Goal: Task Accomplishment & Management: Use online tool/utility

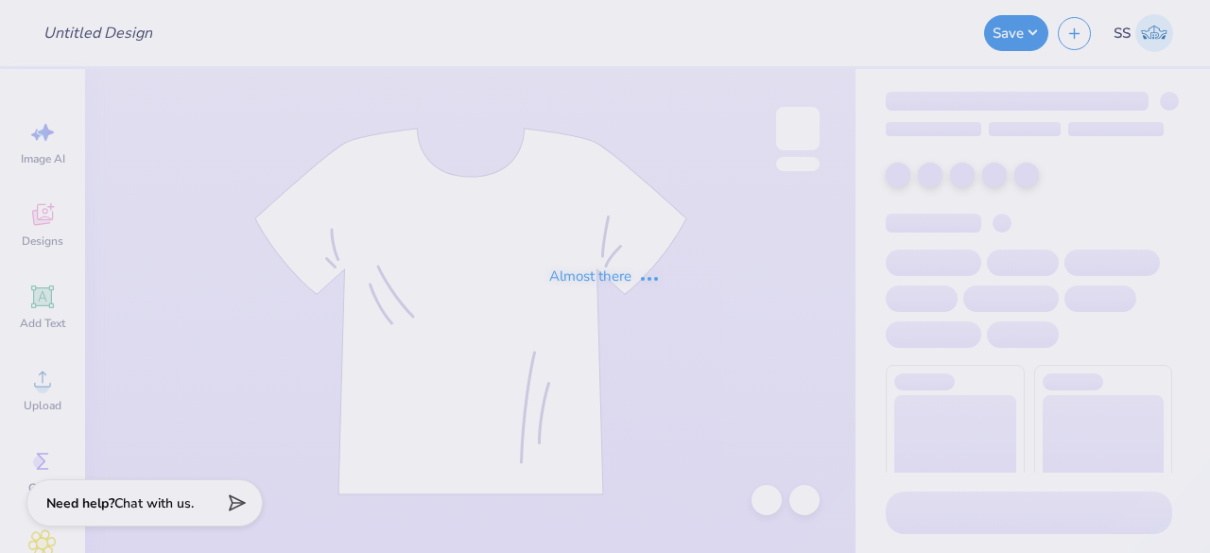
type input "En Motion Dance Set"
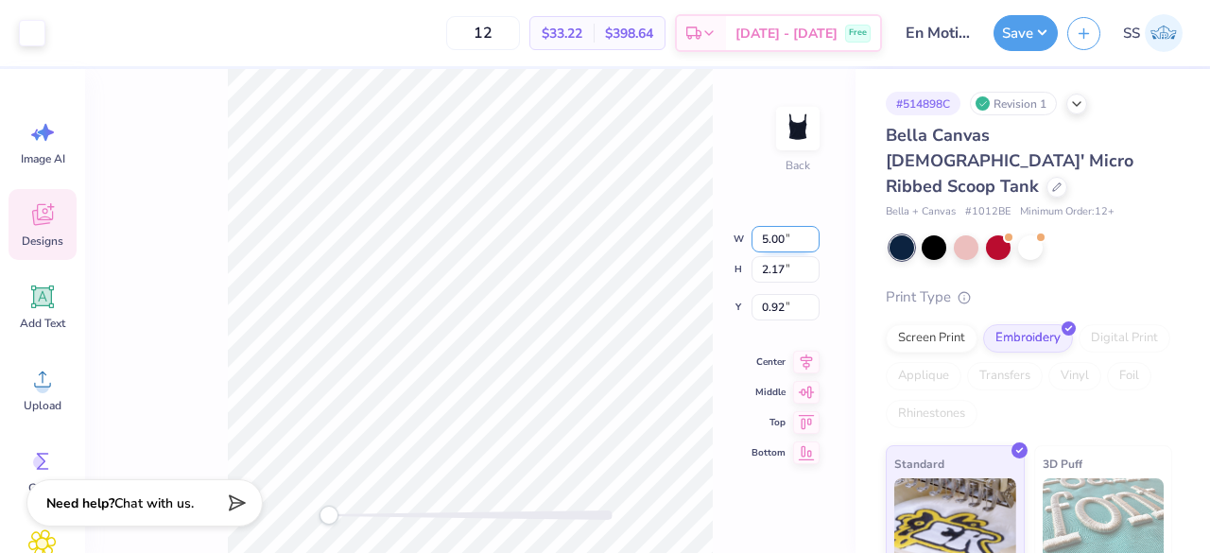
click at [784, 233] on input "5.00" at bounding box center [785, 239] width 68 height 26
type input "5"
type input "4"
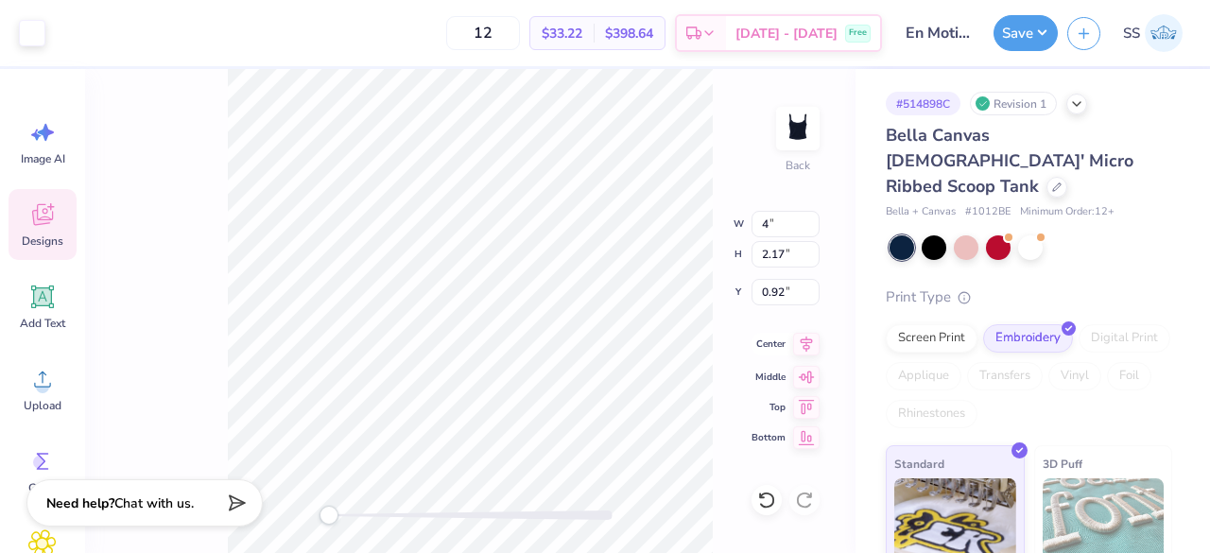
click at [801, 345] on icon at bounding box center [806, 344] width 26 height 23
click at [785, 222] on input "3.20" at bounding box center [785, 224] width 68 height 26
type input "3"
type input "4"
click at [720, 333] on div "Back W 4 4 " H 1.39 1.39 " Y 1.31 1.31 " Center Middle Top Bottom" at bounding box center [470, 311] width 770 height 484
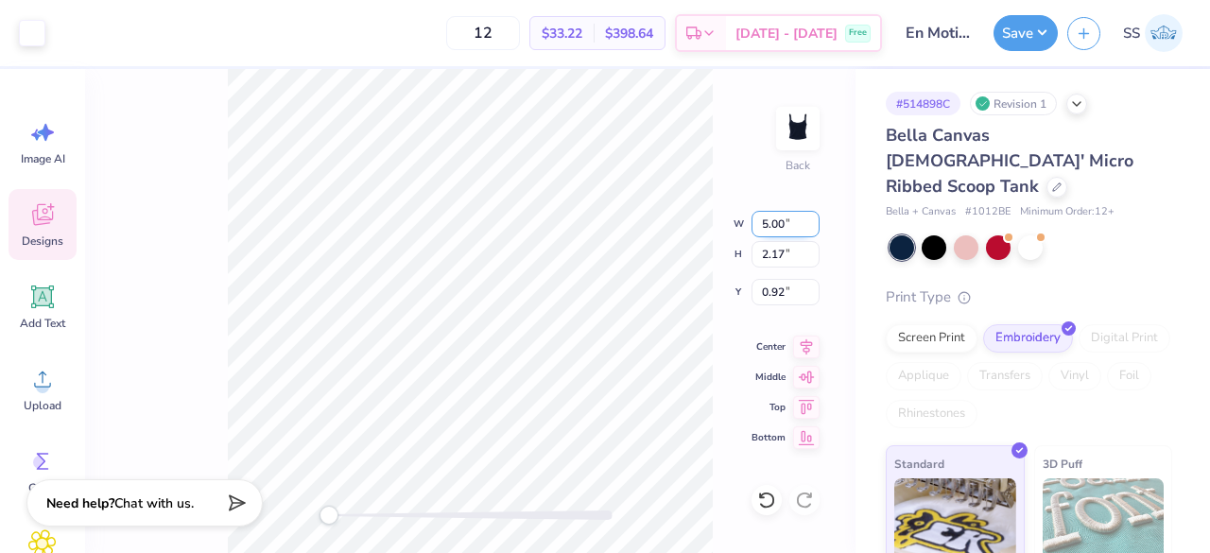
click at [787, 225] on input "5.00" at bounding box center [785, 224] width 68 height 26
type input "5"
type input "4"
click at [754, 335] on div "Back W 4 4 " H 2.17 2.17 " Y 0.92 0.92 " Center Middle Top Bottom" at bounding box center [470, 311] width 770 height 484
click at [788, 226] on input "3.20" at bounding box center [785, 224] width 68 height 26
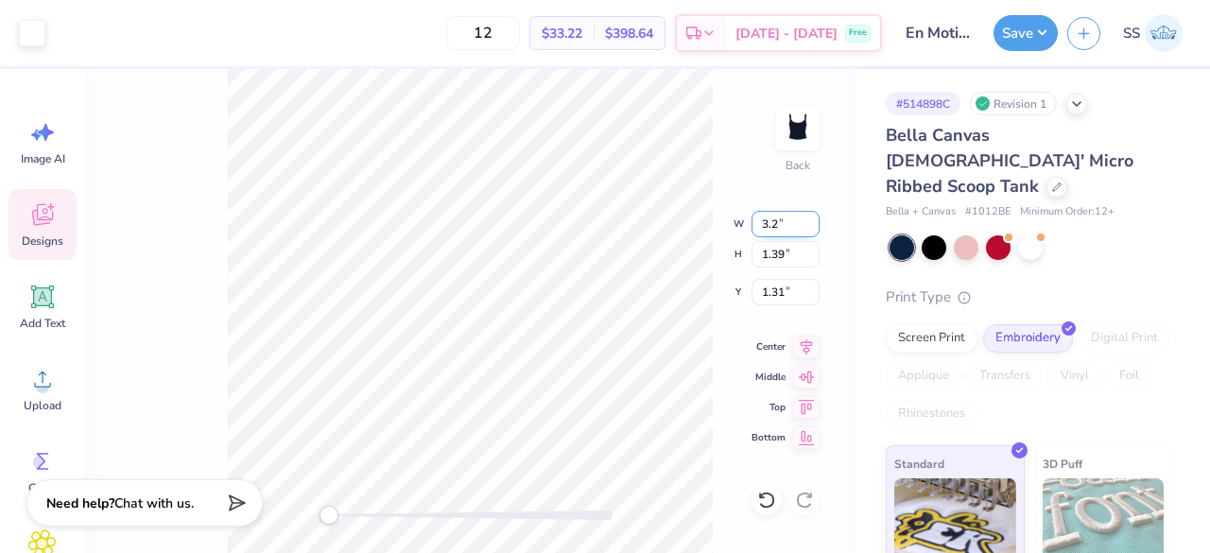
type input "3"
type input "4"
click at [784, 241] on input "5.00" at bounding box center [785, 239] width 68 height 26
type input "5"
type input "4"
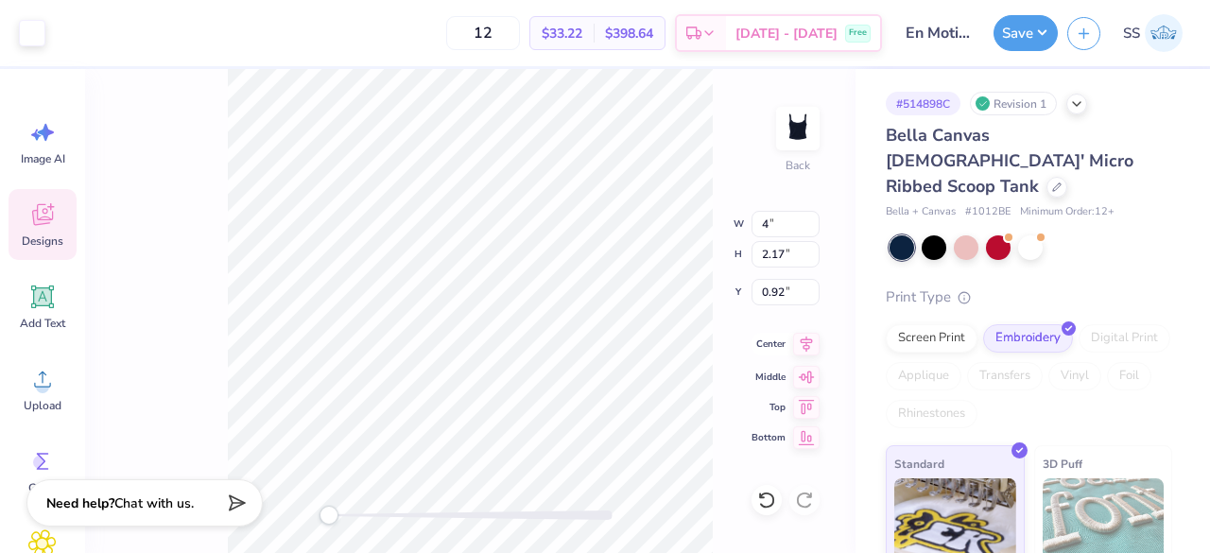
click at [815, 337] on icon at bounding box center [806, 344] width 26 height 23
click at [782, 224] on input "3.20" at bounding box center [785, 224] width 68 height 26
click at [766, 509] on icon at bounding box center [766, 500] width 19 height 19
click at [781, 221] on input "5.00" at bounding box center [785, 224] width 68 height 26
type input "5"
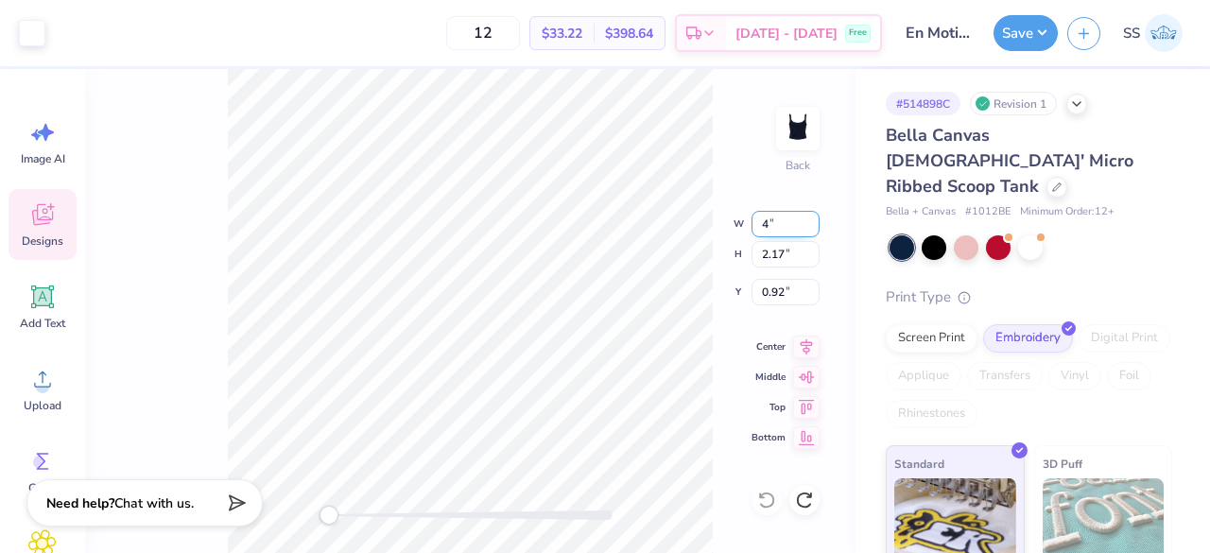
type input "4"
click at [804, 351] on icon at bounding box center [806, 344] width 26 height 23
click at [789, 220] on input "3.20" at bounding box center [785, 224] width 68 height 26
click at [808, 226] on input "3.19" at bounding box center [785, 224] width 68 height 26
click at [808, 226] on input "3.18" at bounding box center [785, 224] width 68 height 26
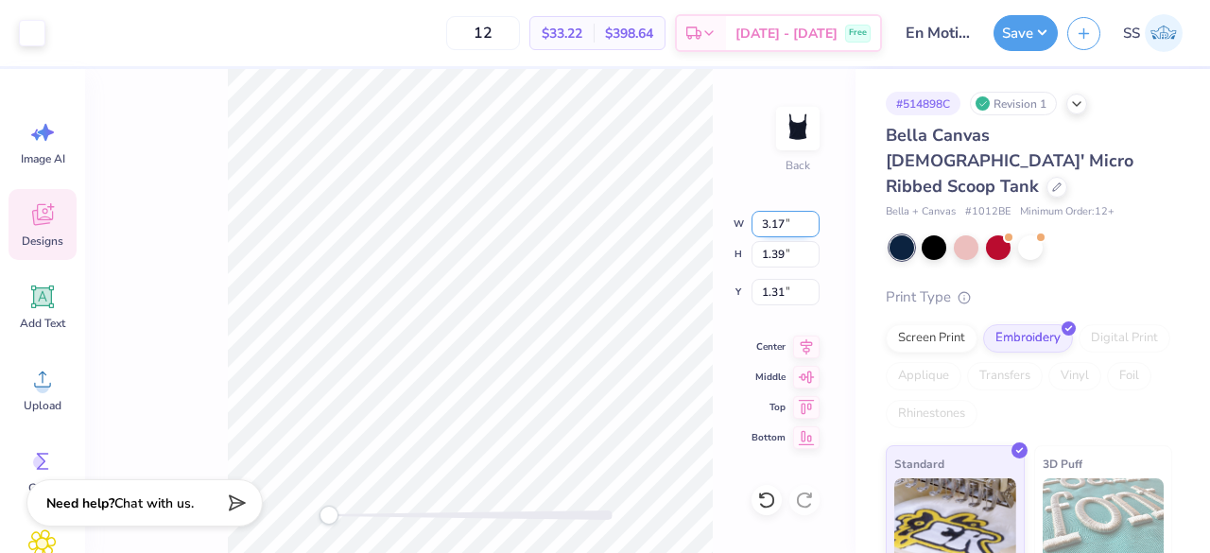
click at [808, 226] on input "3.17" at bounding box center [785, 224] width 68 height 26
click at [808, 226] on input "3.16" at bounding box center [785, 224] width 68 height 26
click at [814, 220] on input "3.17" at bounding box center [785, 224] width 68 height 26
click at [814, 220] on input "3.18" at bounding box center [785, 224] width 68 height 26
click at [814, 220] on input "3.19" at bounding box center [785, 224] width 68 height 26
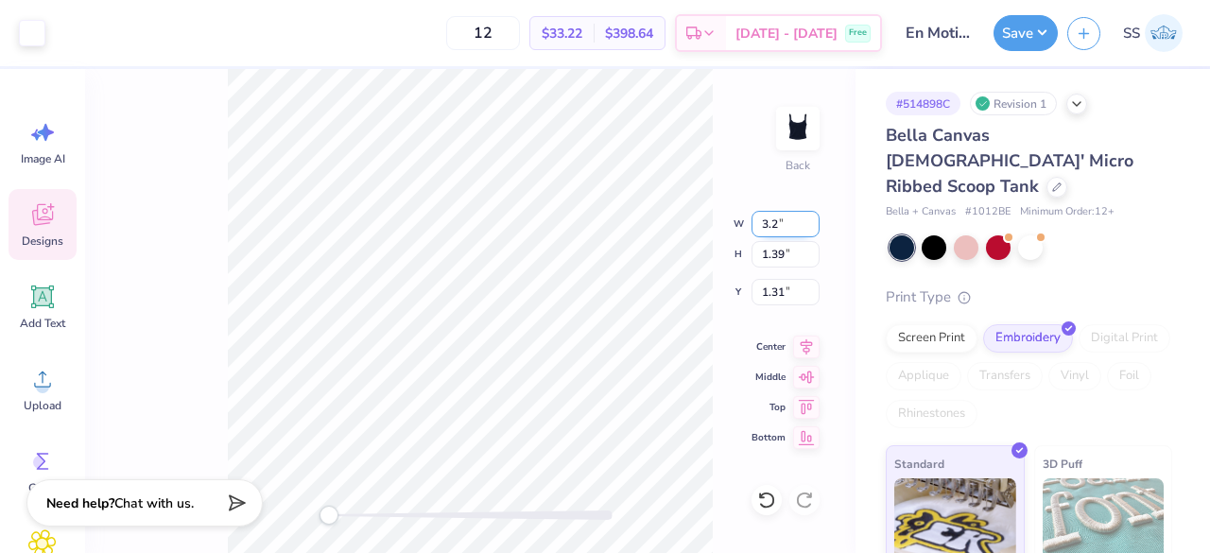
click at [814, 220] on input "3.2" at bounding box center [785, 224] width 68 height 26
click at [814, 220] on input "3.21" at bounding box center [785, 224] width 68 height 26
click at [814, 220] on input "3.22" at bounding box center [785, 224] width 68 height 26
click at [814, 220] on input "3.23" at bounding box center [785, 224] width 68 height 26
click at [814, 220] on input "3.24" at bounding box center [785, 224] width 68 height 26
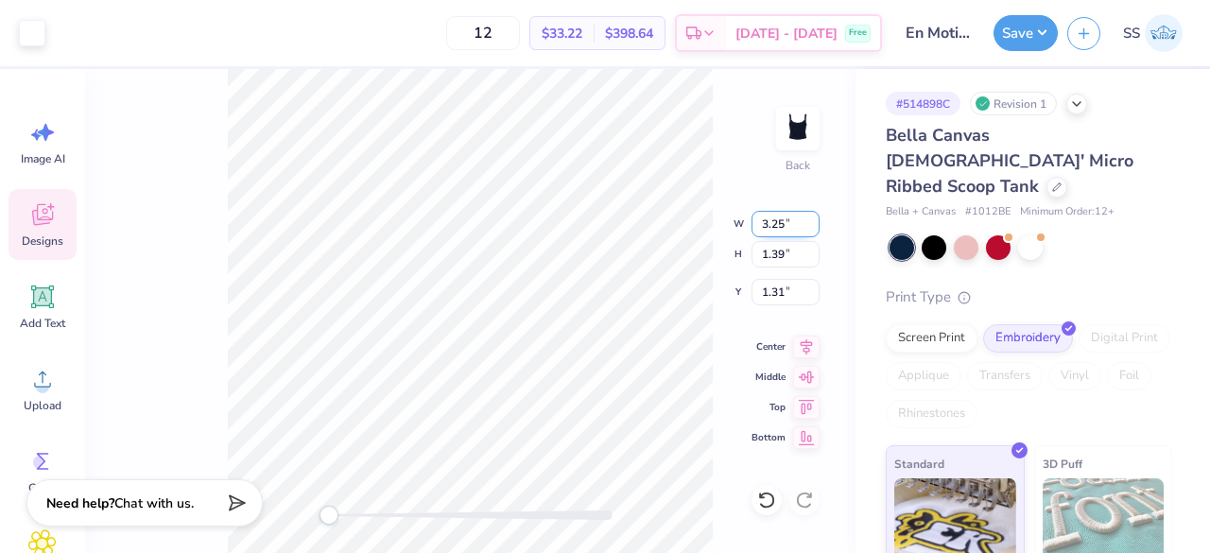
click at [814, 220] on input "3.25" at bounding box center [785, 224] width 68 height 26
click at [814, 220] on input "3.26" at bounding box center [785, 224] width 68 height 26
click at [814, 220] on input "3.27" at bounding box center [785, 224] width 68 height 26
click at [814, 220] on input "3.28" at bounding box center [785, 224] width 68 height 26
click at [814, 220] on input "3.29" at bounding box center [785, 224] width 68 height 26
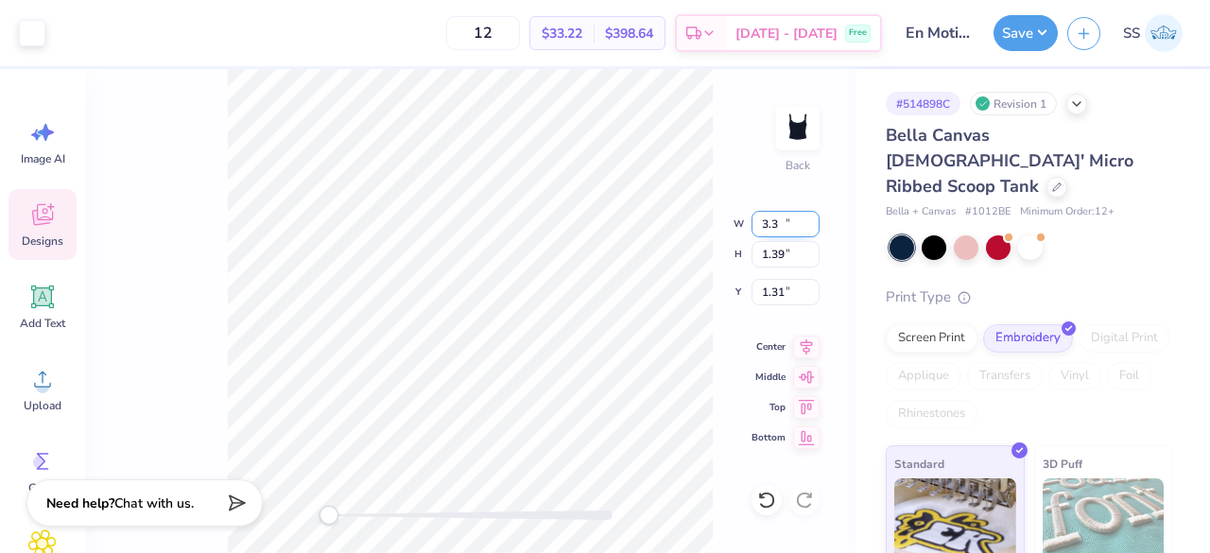
click at [814, 220] on input "3.3" at bounding box center [785, 224] width 68 height 26
click at [814, 220] on input "3.31" at bounding box center [785, 224] width 68 height 26
click at [814, 220] on input "3.32" at bounding box center [785, 224] width 68 height 26
click at [814, 220] on input "3.33" at bounding box center [785, 224] width 68 height 26
click at [814, 220] on input "3.34" at bounding box center [785, 224] width 68 height 26
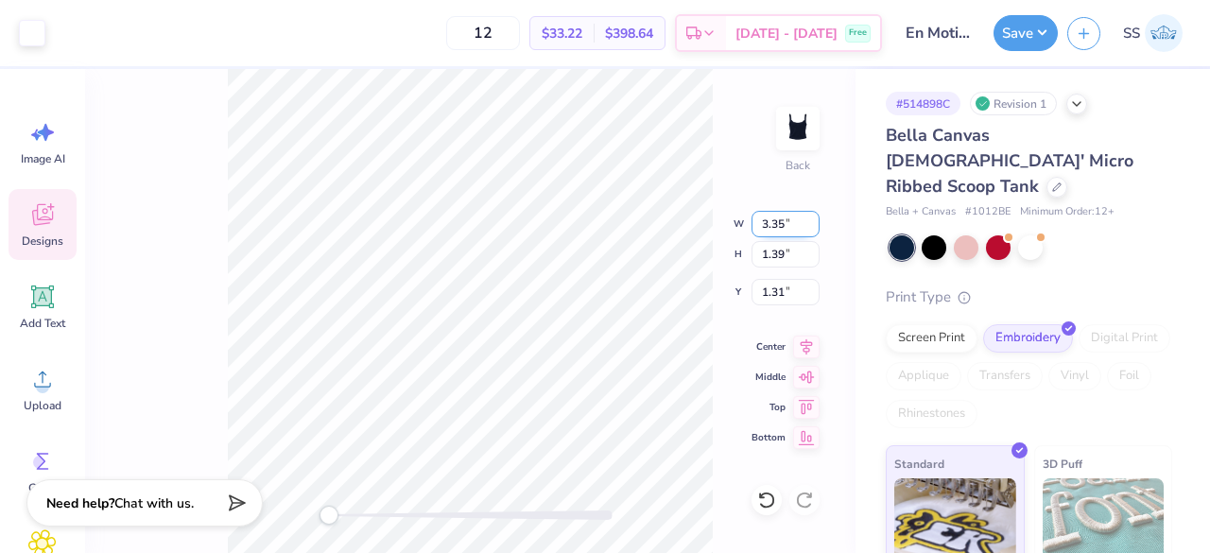
click at [814, 220] on input "3.35" at bounding box center [785, 224] width 68 height 26
click at [814, 220] on input "3.36" at bounding box center [785, 224] width 68 height 26
click at [814, 220] on input "3.37" at bounding box center [785, 224] width 68 height 26
click at [814, 220] on input "3.38" at bounding box center [785, 224] width 68 height 26
click at [814, 220] on input "3.39" at bounding box center [785, 224] width 68 height 26
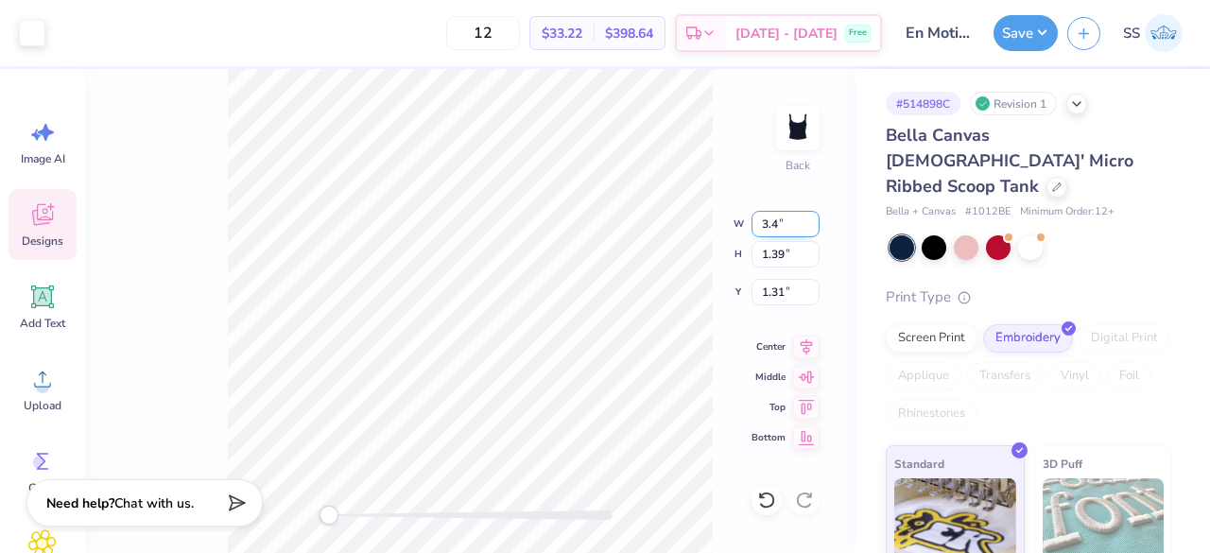
click at [814, 220] on input "3.4" at bounding box center [785, 224] width 68 height 26
click at [814, 220] on input "3.41" at bounding box center [785, 224] width 68 height 26
click at [814, 220] on input "3.42" at bounding box center [785, 224] width 68 height 26
click at [814, 220] on input "3.43" at bounding box center [785, 224] width 68 height 26
click at [814, 220] on input "3.44" at bounding box center [785, 224] width 68 height 26
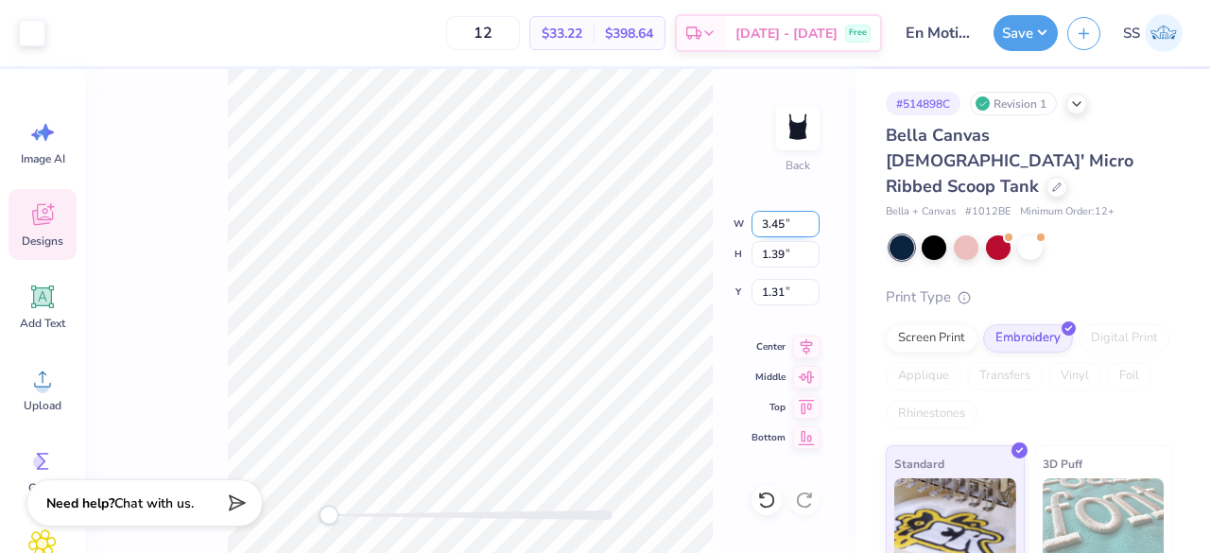
click at [814, 220] on input "3.45" at bounding box center [785, 224] width 68 height 26
click at [814, 220] on input "3.46" at bounding box center [785, 224] width 68 height 26
click at [814, 220] on input "3.47" at bounding box center [785, 224] width 68 height 26
click at [814, 220] on input "3.48" at bounding box center [785, 224] width 68 height 26
click at [814, 220] on input "3.49" at bounding box center [785, 224] width 68 height 26
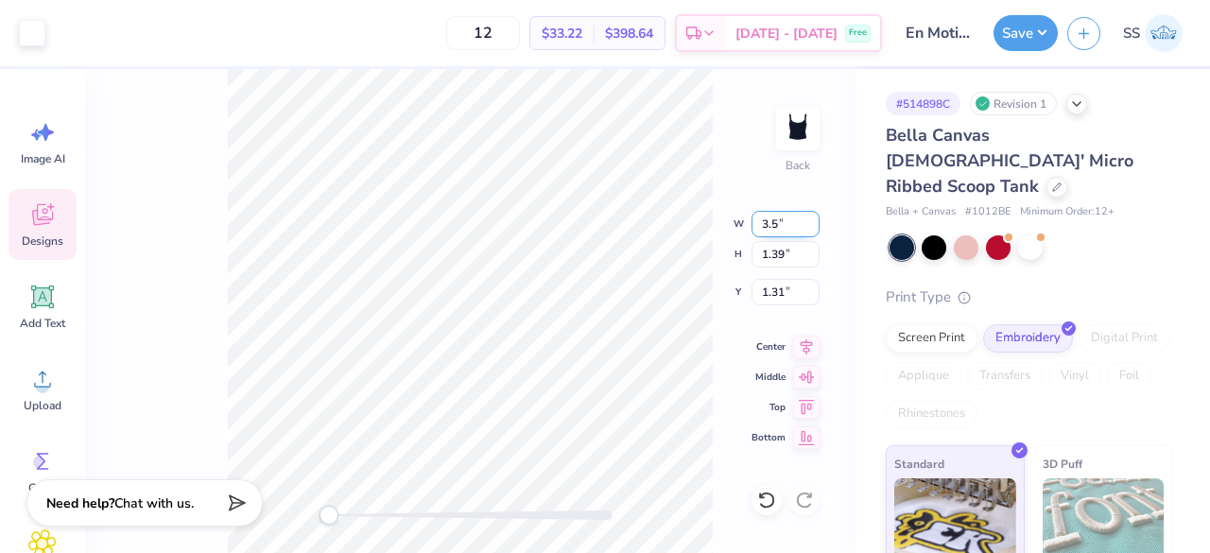
click at [814, 220] on input "3.5" at bounding box center [785, 224] width 68 height 26
click at [814, 220] on input "3.51" at bounding box center [785, 224] width 68 height 26
click at [814, 220] on input "3.52" at bounding box center [785, 224] width 68 height 26
click at [814, 220] on input "3.53" at bounding box center [785, 224] width 68 height 26
click at [814, 220] on input "3.54" at bounding box center [785, 224] width 68 height 26
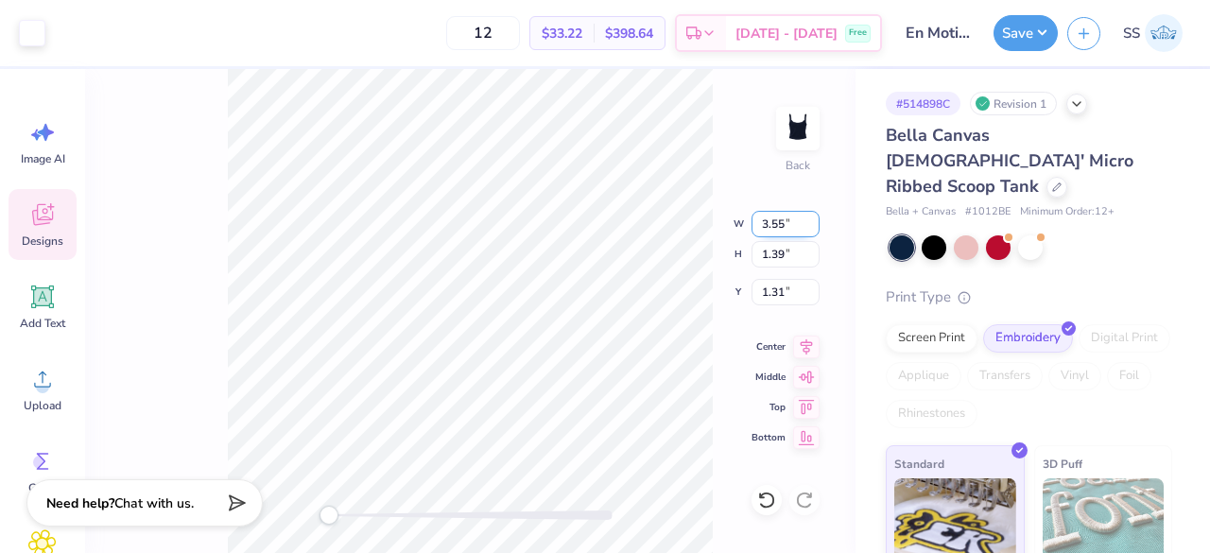
click at [814, 220] on input "3.55" at bounding box center [785, 224] width 68 height 26
click at [814, 220] on input "3.56" at bounding box center [785, 224] width 68 height 26
click at [814, 220] on input "3.57" at bounding box center [785, 224] width 68 height 26
click at [814, 220] on input "3.58" at bounding box center [785, 224] width 68 height 26
click at [814, 220] on input "3.59" at bounding box center [785, 224] width 68 height 26
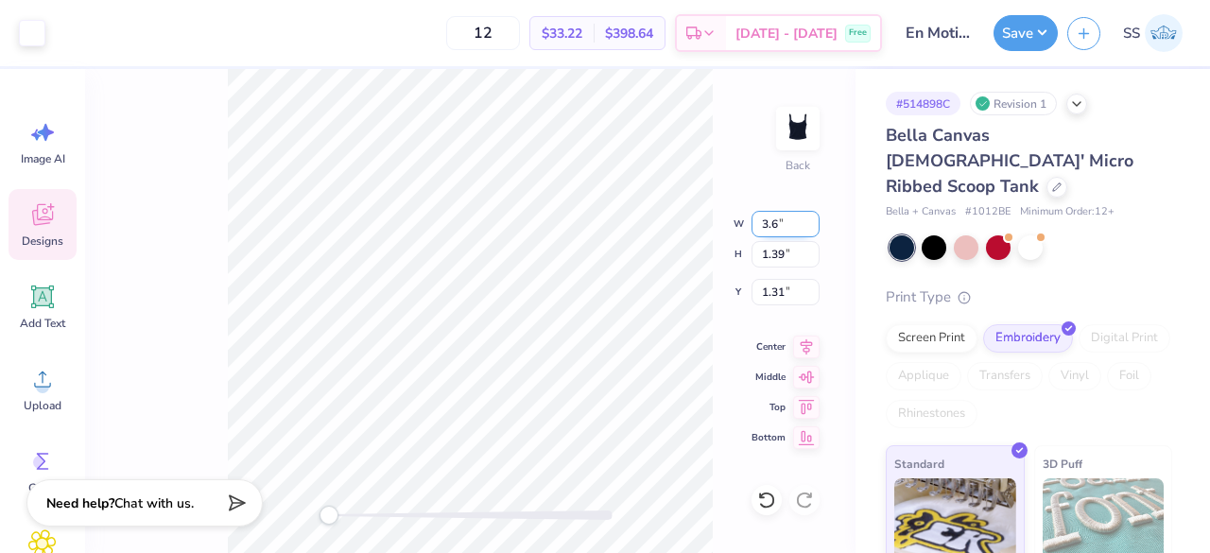
click at [814, 220] on input "3.6" at bounding box center [785, 224] width 68 height 26
click at [814, 220] on input "3.61" at bounding box center [785, 224] width 68 height 26
click at [814, 220] on input "3.62" at bounding box center [785, 224] width 68 height 26
click at [814, 220] on input "3.63" at bounding box center [785, 224] width 68 height 26
click at [814, 220] on input "3.64" at bounding box center [785, 224] width 68 height 26
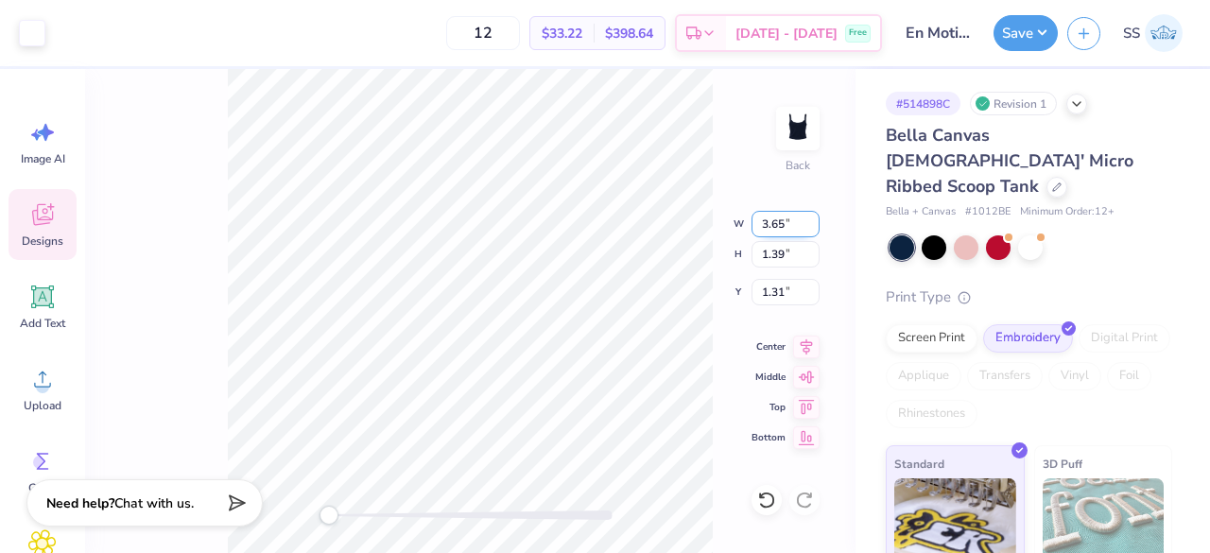
click at [814, 220] on input "3.65" at bounding box center [785, 224] width 68 height 26
click at [814, 220] on input "3.66" at bounding box center [785, 224] width 68 height 26
click at [814, 220] on input "3.67" at bounding box center [785, 224] width 68 height 26
click at [814, 220] on input "3.68" at bounding box center [785, 224] width 68 height 26
click at [814, 220] on input "3.69" at bounding box center [785, 224] width 68 height 26
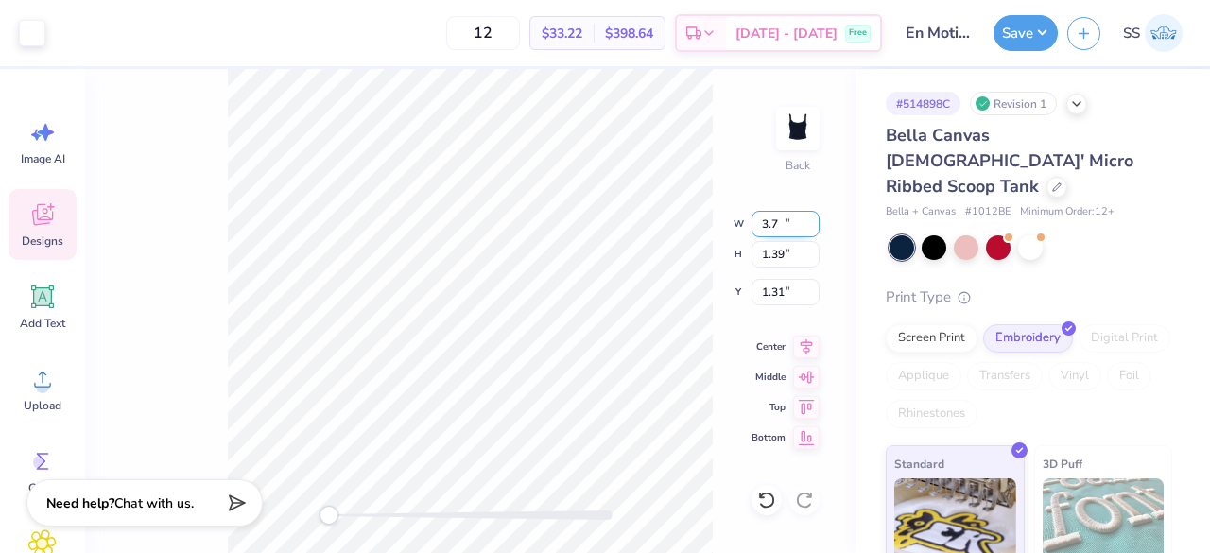
click at [814, 220] on input "3.7" at bounding box center [785, 224] width 68 height 26
click at [814, 220] on input "3.71" at bounding box center [785, 224] width 68 height 26
click at [814, 220] on input "3.72" at bounding box center [785, 224] width 68 height 26
click at [814, 220] on input "3.73" at bounding box center [785, 224] width 68 height 26
click at [814, 220] on input "3.74" at bounding box center [785, 224] width 68 height 26
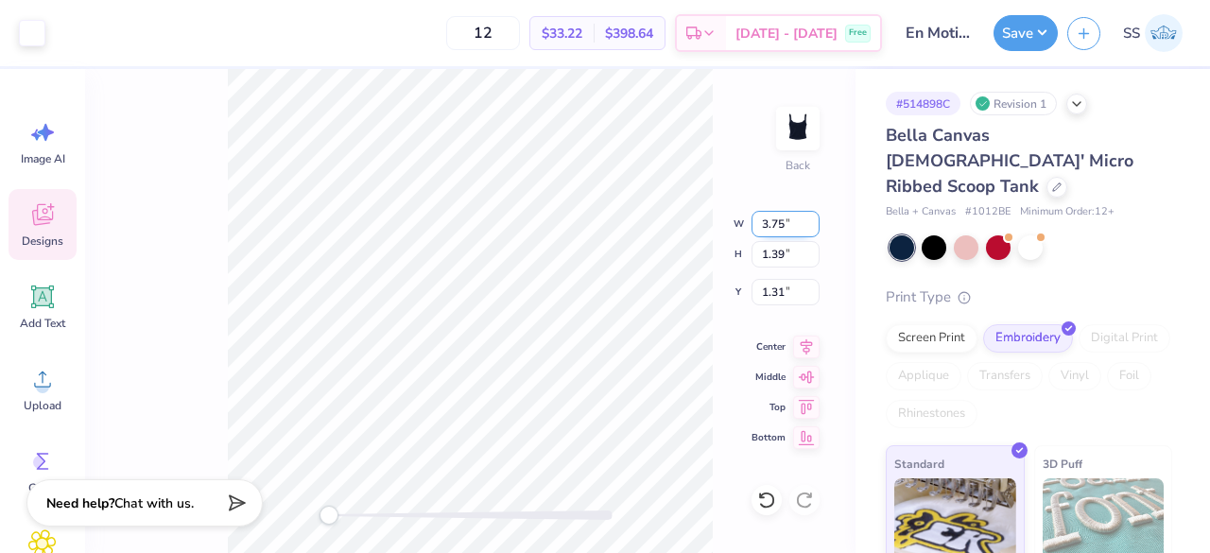
click at [814, 220] on input "3.75" at bounding box center [785, 224] width 68 height 26
click at [814, 220] on input "3.76" at bounding box center [785, 224] width 68 height 26
click at [814, 220] on input "3.77" at bounding box center [785, 224] width 68 height 26
click at [814, 220] on input "3.78" at bounding box center [785, 224] width 68 height 26
click at [814, 220] on input "3.79" at bounding box center [785, 224] width 68 height 26
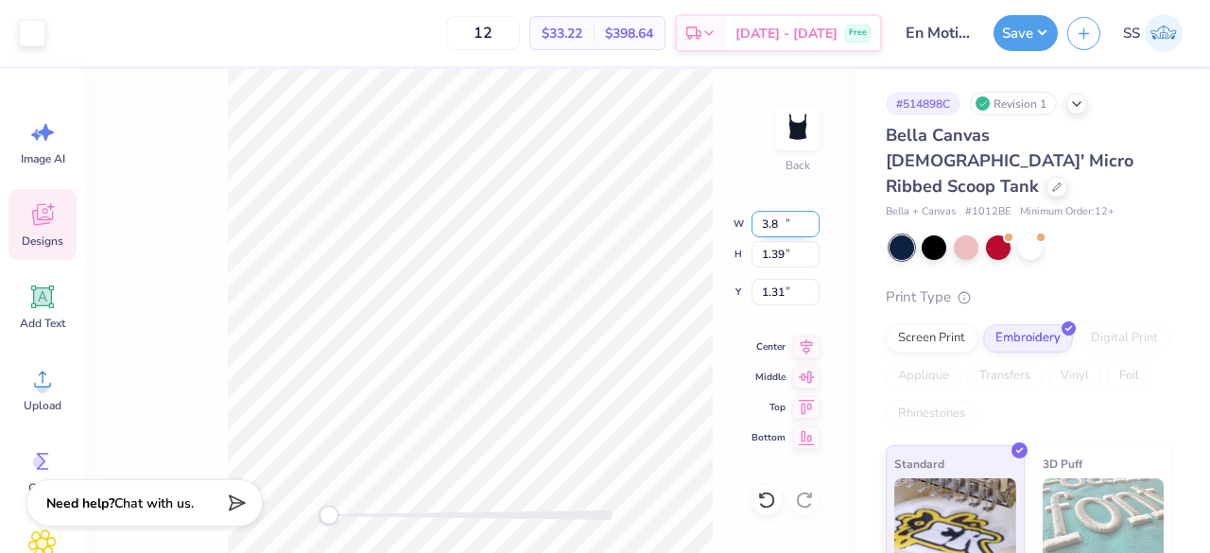
click at [814, 220] on input "3.8" at bounding box center [785, 224] width 68 height 26
click at [814, 220] on input "3.81" at bounding box center [785, 224] width 68 height 26
click at [814, 220] on input "3.82" at bounding box center [785, 224] width 68 height 26
click at [814, 220] on input "3.83" at bounding box center [785, 224] width 68 height 26
click at [814, 220] on input "3.84" at bounding box center [785, 224] width 68 height 26
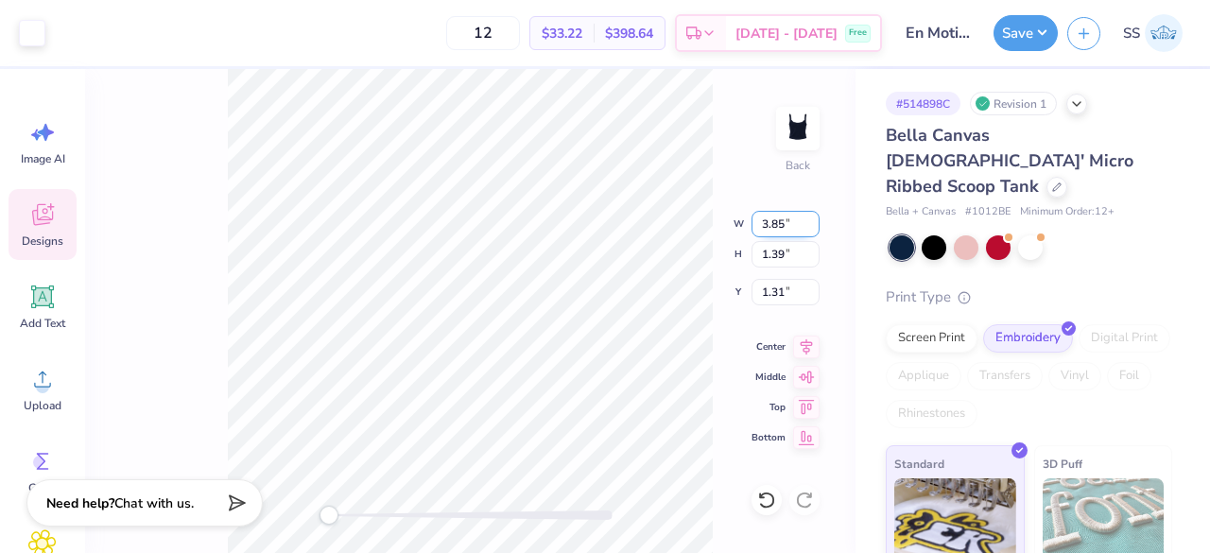
click at [814, 220] on input "3.85" at bounding box center [785, 224] width 68 height 26
click at [814, 220] on input "3.86" at bounding box center [785, 224] width 68 height 26
click at [814, 220] on input "3.87" at bounding box center [785, 224] width 68 height 26
click at [814, 220] on input "3.88" at bounding box center [785, 224] width 68 height 26
click at [814, 220] on input "3.89" at bounding box center [785, 224] width 68 height 26
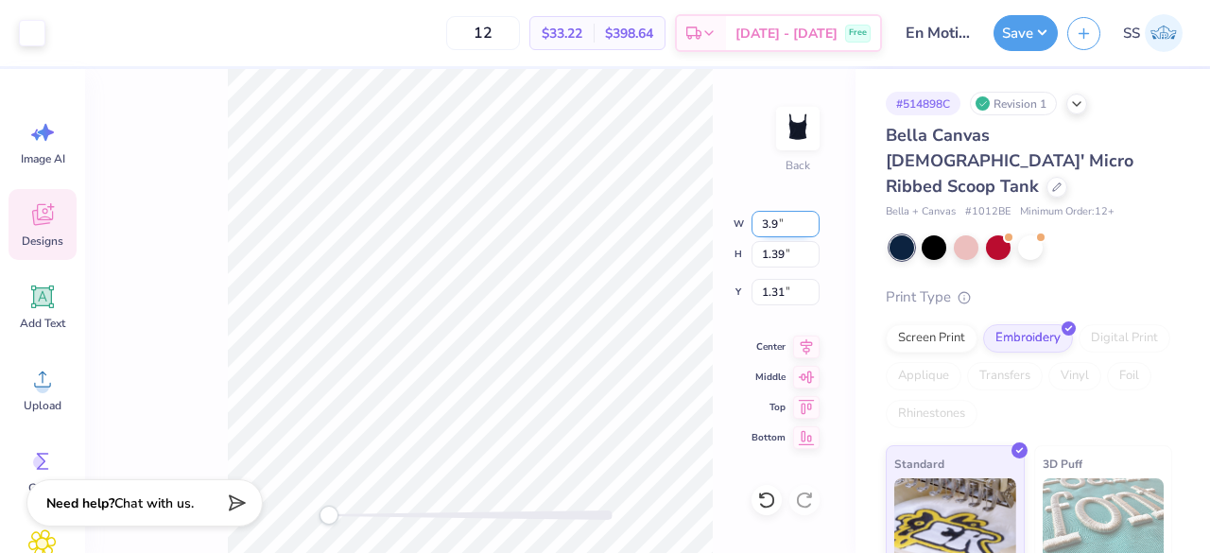
click at [814, 220] on input "3.9" at bounding box center [785, 224] width 68 height 26
click at [814, 220] on input "3.91" at bounding box center [785, 224] width 68 height 26
click at [814, 220] on input "3.92" at bounding box center [785, 224] width 68 height 26
click at [814, 220] on input "3.93" at bounding box center [785, 224] width 68 height 26
click at [814, 220] on input "3.94" at bounding box center [785, 224] width 68 height 26
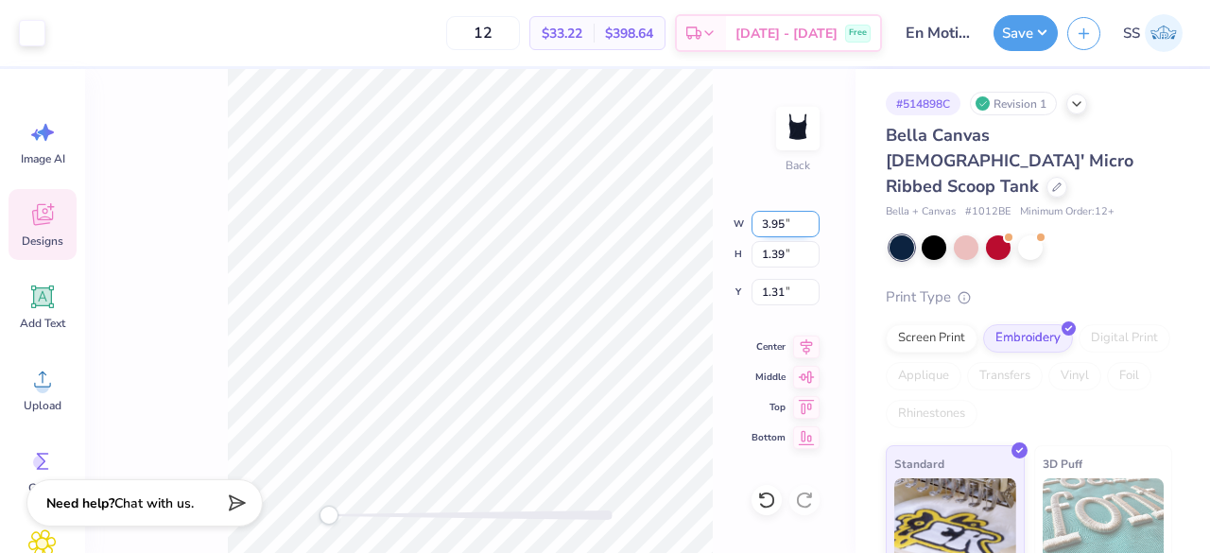
click at [814, 220] on input "3.95" at bounding box center [785, 224] width 68 height 26
click at [814, 220] on input "3.96" at bounding box center [785, 224] width 68 height 26
click at [814, 220] on input "3.97" at bounding box center [785, 224] width 68 height 26
click at [814, 220] on input "3.98" at bounding box center [785, 224] width 68 height 26
click at [814, 220] on input "3.99" at bounding box center [785, 224] width 68 height 26
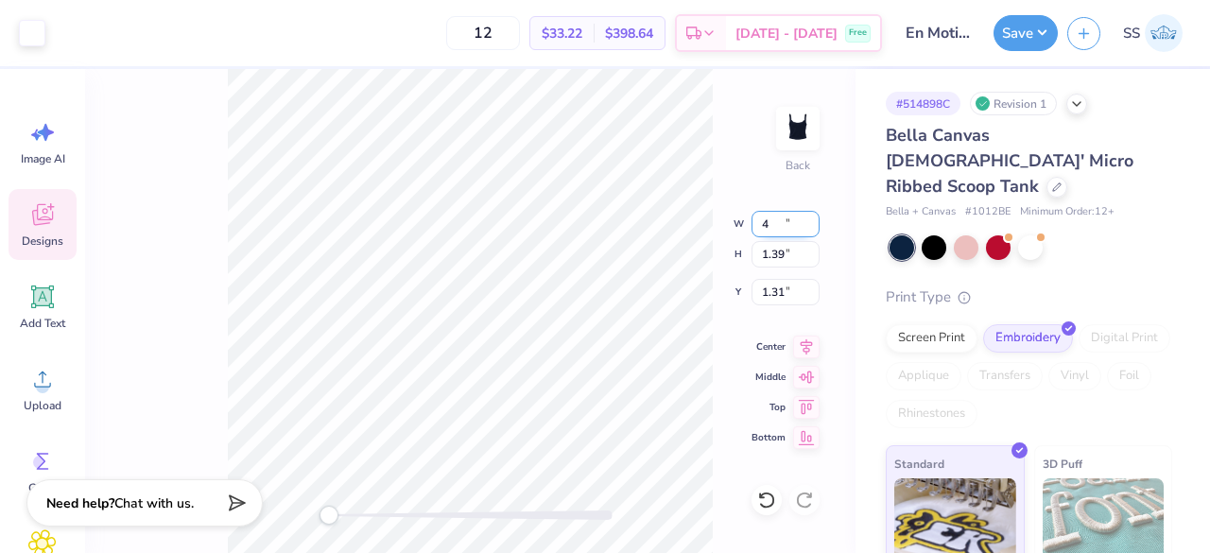
click at [814, 220] on input "4" at bounding box center [785, 224] width 68 height 26
click at [814, 220] on input "4.01" at bounding box center [785, 224] width 68 height 26
click at [813, 221] on input "4.02" at bounding box center [785, 224] width 68 height 26
click at [815, 228] on input "4.01" at bounding box center [785, 224] width 68 height 26
click at [815, 228] on input "4" at bounding box center [785, 224] width 68 height 26
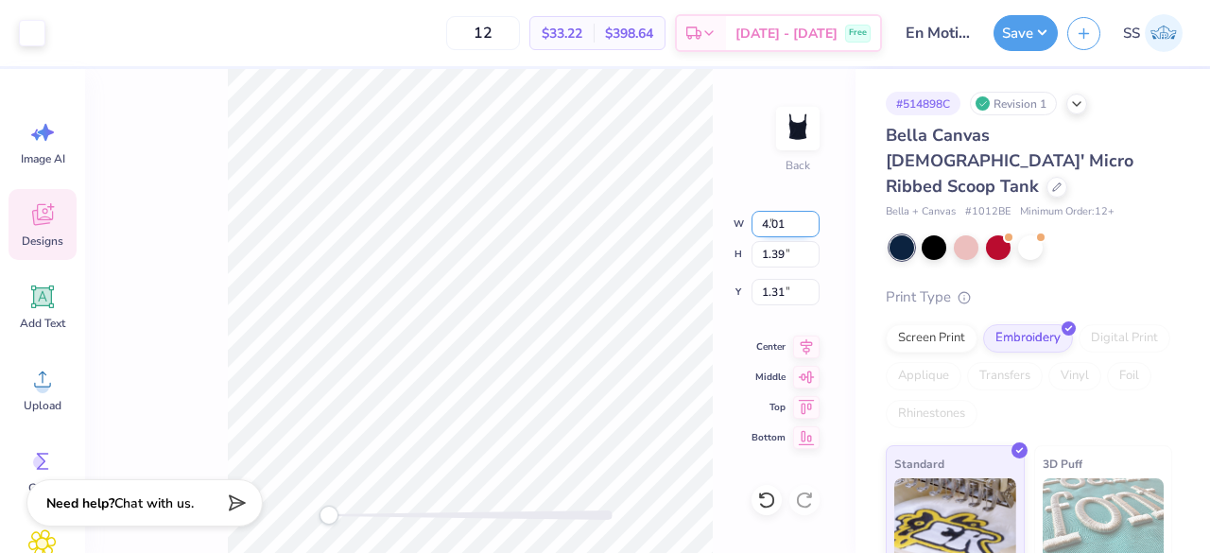
click at [815, 217] on input "4.01" at bounding box center [785, 224] width 68 height 26
type input "4"
click at [813, 228] on input "4" at bounding box center [785, 224] width 68 height 26
click at [805, 347] on icon at bounding box center [807, 344] width 12 height 16
click at [787, 227] on input "5.00" at bounding box center [785, 224] width 68 height 26
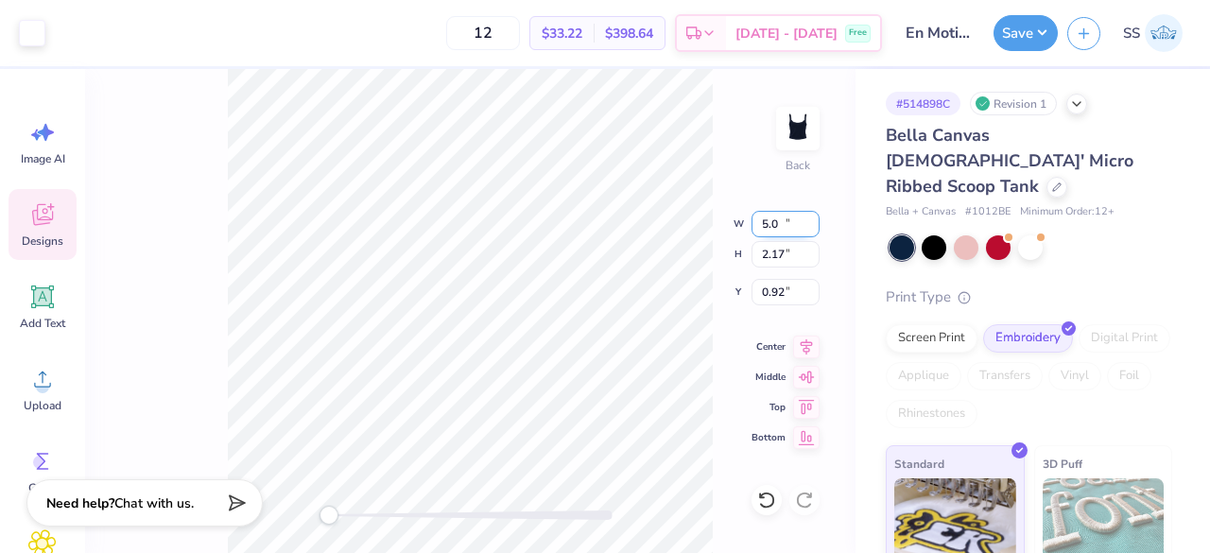
type input "5"
type input "4"
click at [805, 345] on icon at bounding box center [807, 344] width 12 height 16
click at [782, 223] on input "3.20" at bounding box center [785, 224] width 68 height 26
type input "3"
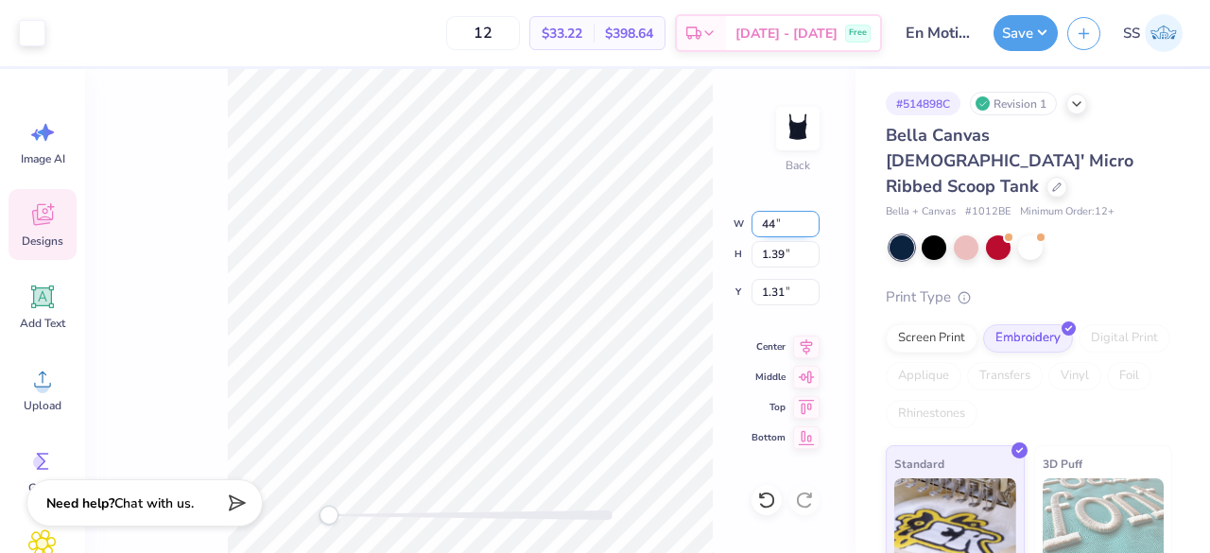
type input "4"
type input "3"
click at [785, 236] on input "5.00" at bounding box center [785, 239] width 68 height 26
type input "5"
type input "4"
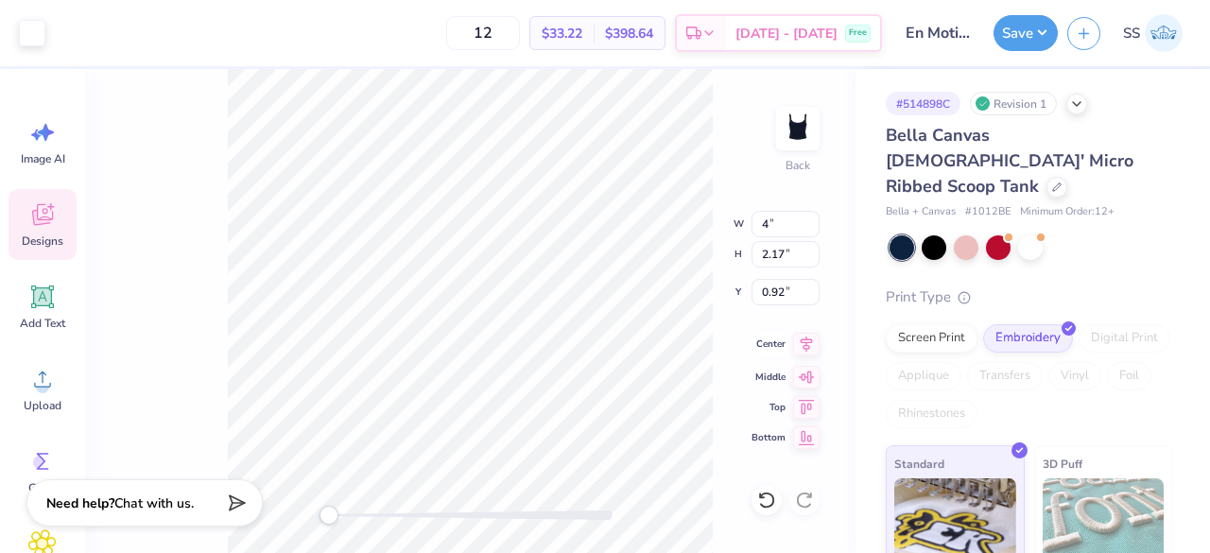
click at [811, 344] on icon at bounding box center [806, 344] width 26 height 23
click at [784, 226] on input "3.20" at bounding box center [785, 224] width 68 height 26
type input "3"
type input "4"
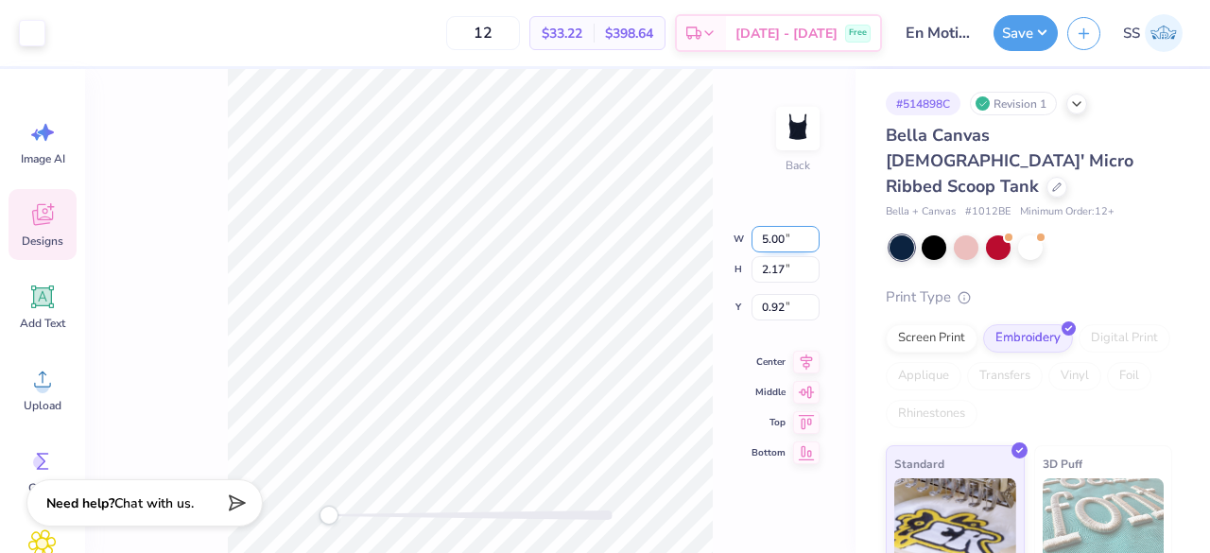
click at [786, 236] on input "5.00" at bounding box center [785, 239] width 68 height 26
click at [784, 241] on input "5.00" at bounding box center [785, 239] width 68 height 26
type input "5"
type input "4"
click at [783, 223] on input "3.20" at bounding box center [785, 224] width 68 height 26
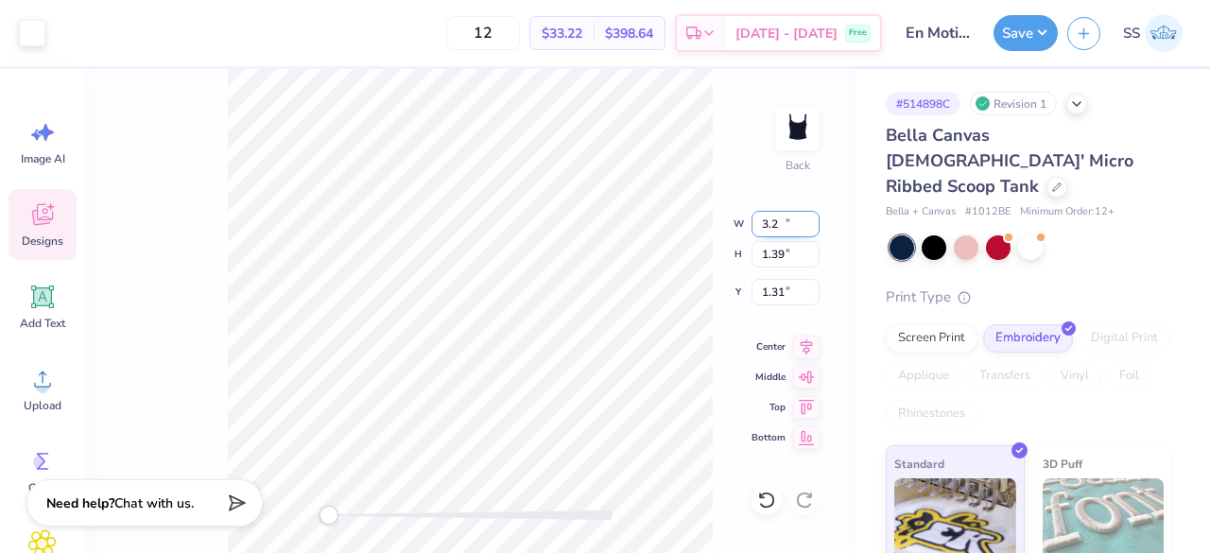
type input "3"
type input "4"
click at [786, 222] on input "5.00" at bounding box center [785, 224] width 68 height 26
type input "5"
type input "4"
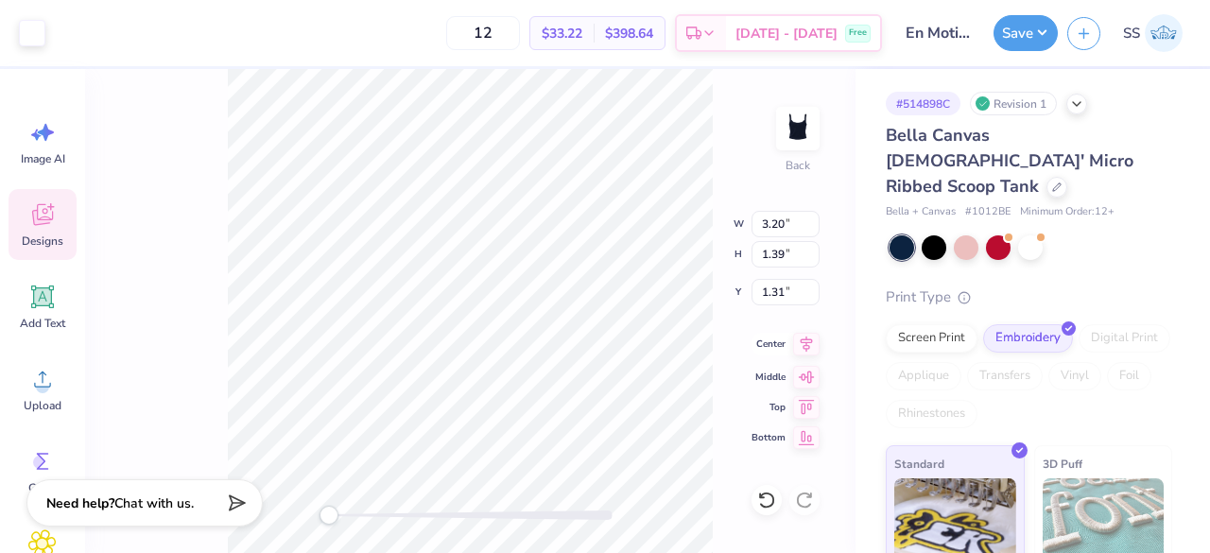
click at [805, 343] on icon at bounding box center [807, 344] width 12 height 16
click at [786, 291] on input "1.31" at bounding box center [785, 292] width 68 height 26
type input "1"
type input "0.92"
click at [805, 343] on icon at bounding box center [806, 344] width 26 height 23
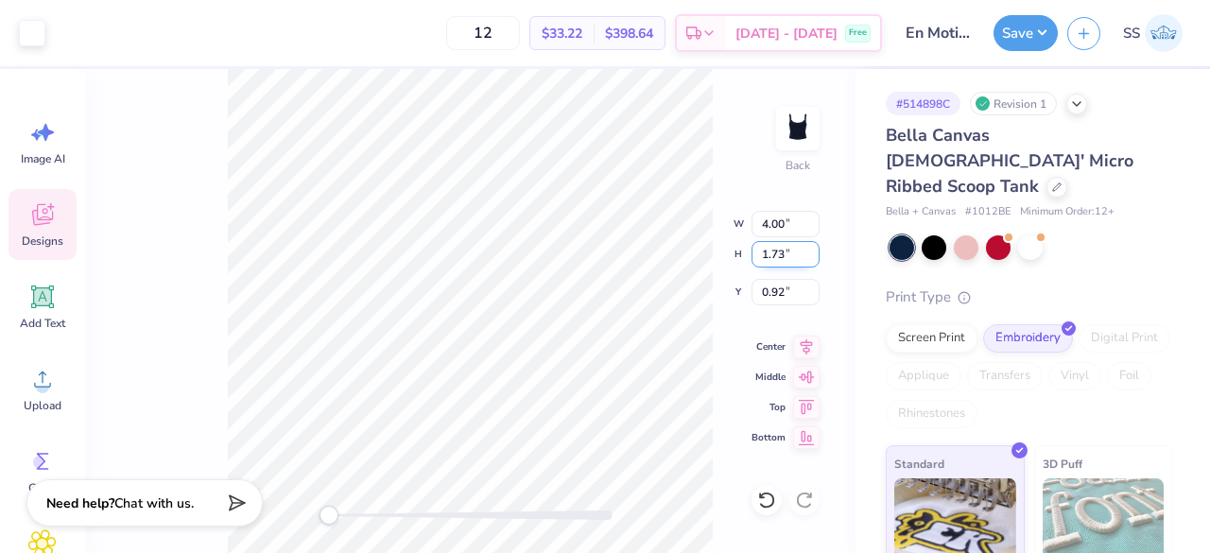
click at [784, 252] on input "1.73" at bounding box center [785, 254] width 68 height 26
type input "1"
type input "2.17"
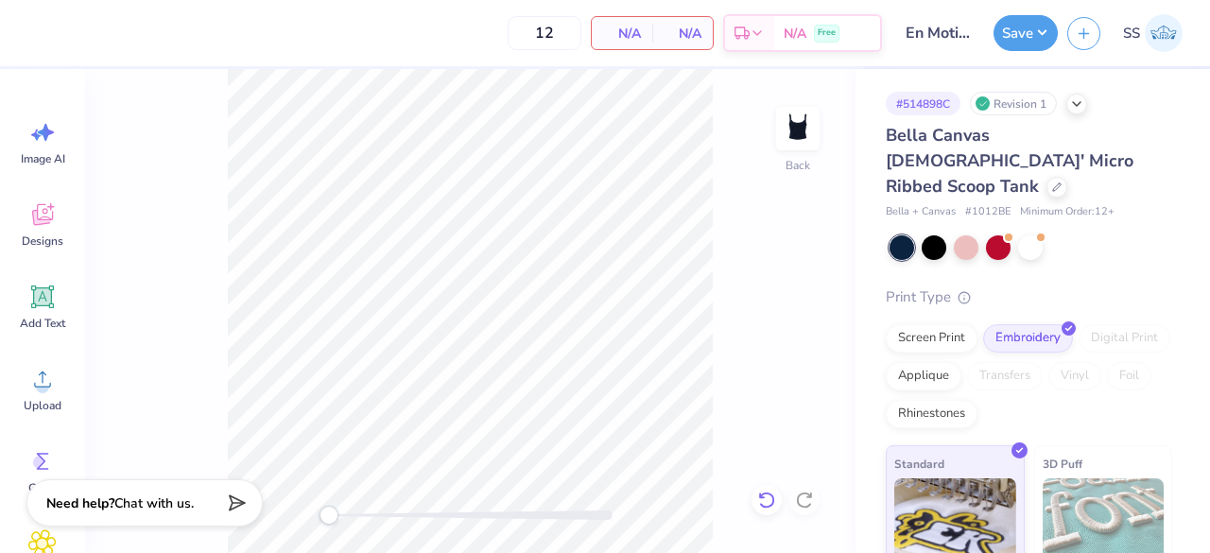
click at [766, 492] on icon at bounding box center [766, 500] width 19 height 19
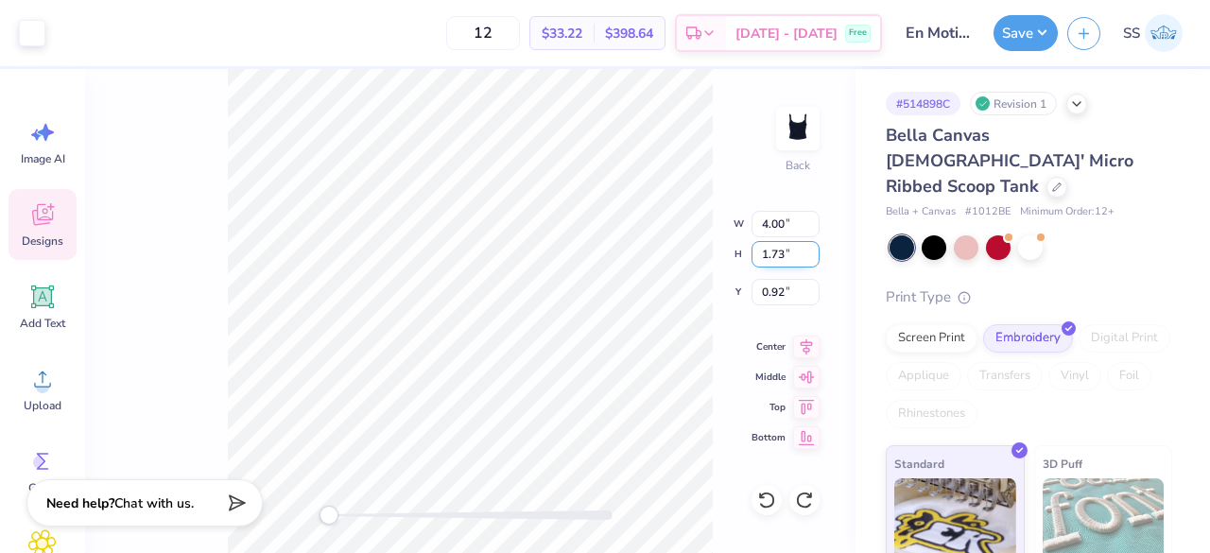
click at [784, 252] on input "1.73" at bounding box center [785, 254] width 68 height 26
type input "1"
type input "2.17"
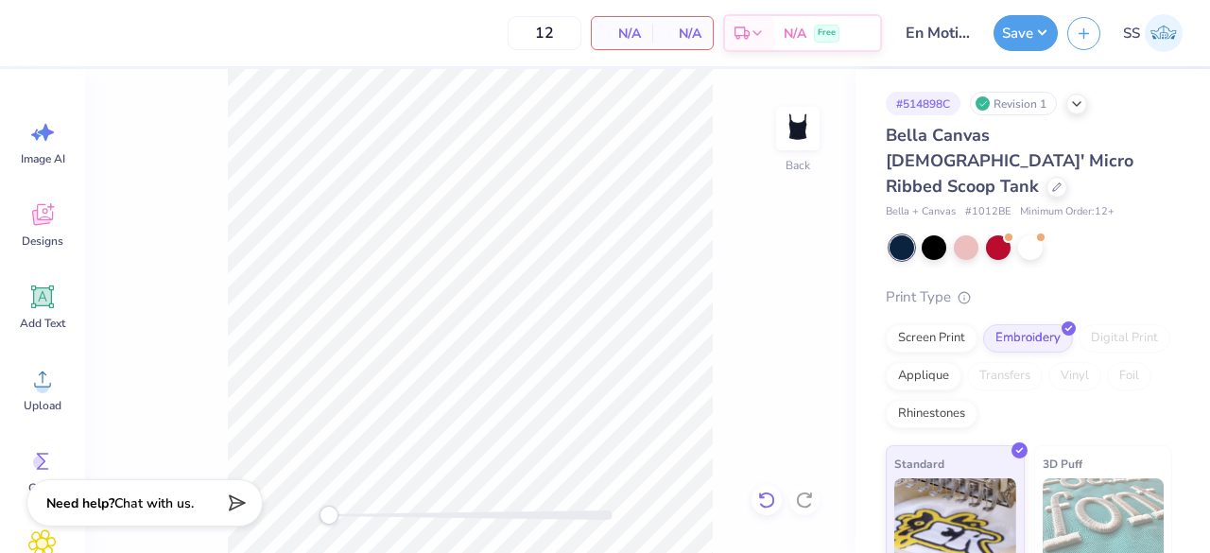
click at [767, 490] on div at bounding box center [766, 500] width 30 height 30
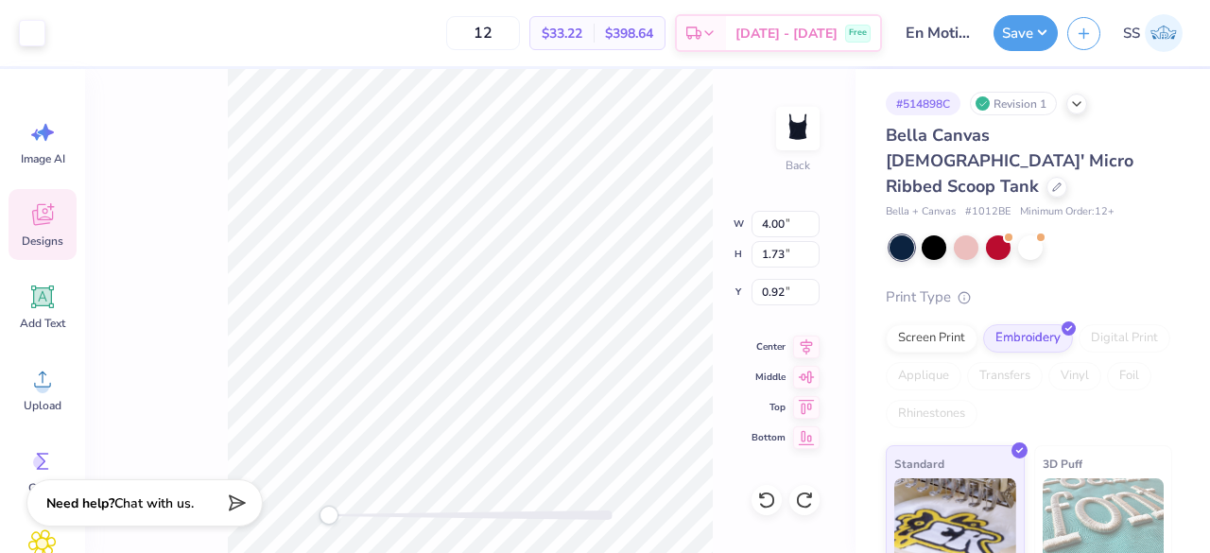
click at [640, 208] on div "Back W 4.00 4.00 " H 1.73 1.73 " Y 0.92 0.92 " Center Middle Top Bottom" at bounding box center [470, 311] width 770 height 484
click at [813, 348] on icon at bounding box center [806, 344] width 26 height 23
click at [1011, 24] on button "Save" at bounding box center [1025, 30] width 64 height 36
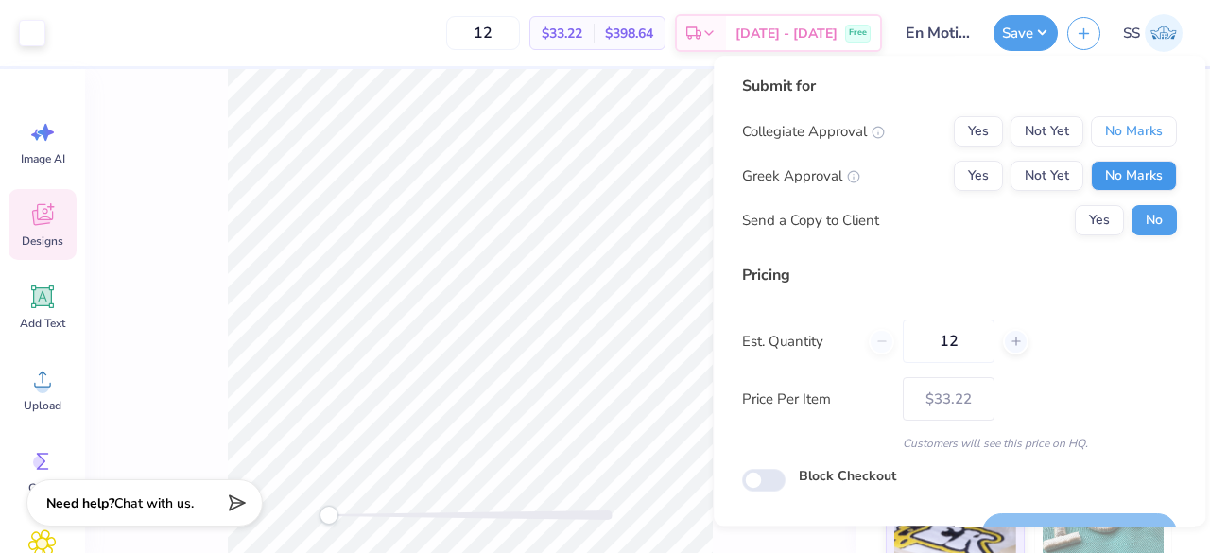
drag, startPoint x: 1085, startPoint y: 128, endPoint x: 1101, endPoint y: 175, distance: 49.9
click at [1101, 175] on div "Collegiate Approval Yes Not Yet No Marks Greek Approval Yes Not Yet No Marks Se…" at bounding box center [959, 175] width 435 height 119
click at [1101, 175] on button "No Marks" at bounding box center [1134, 176] width 86 height 30
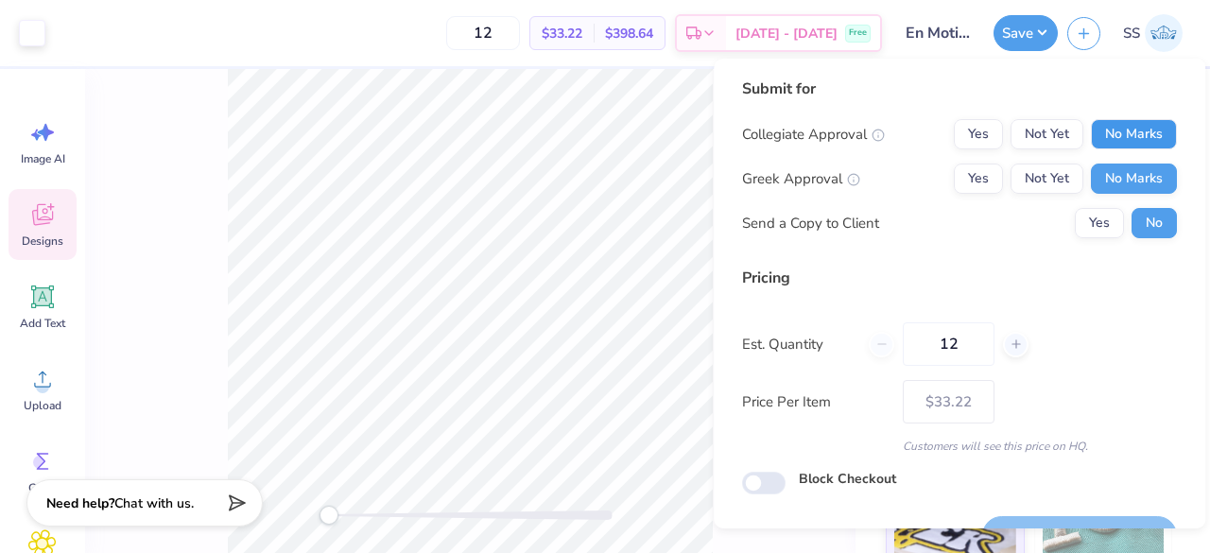
click at [1122, 135] on button "No Marks" at bounding box center [1134, 134] width 86 height 30
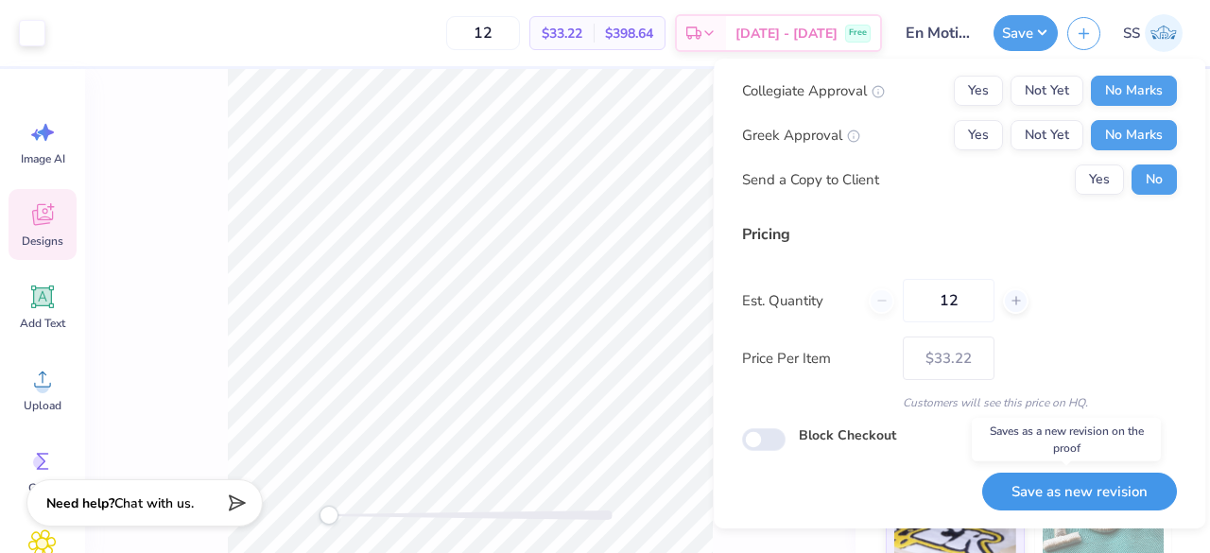
click at [1077, 491] on button "Save as new revision" at bounding box center [1079, 492] width 195 height 39
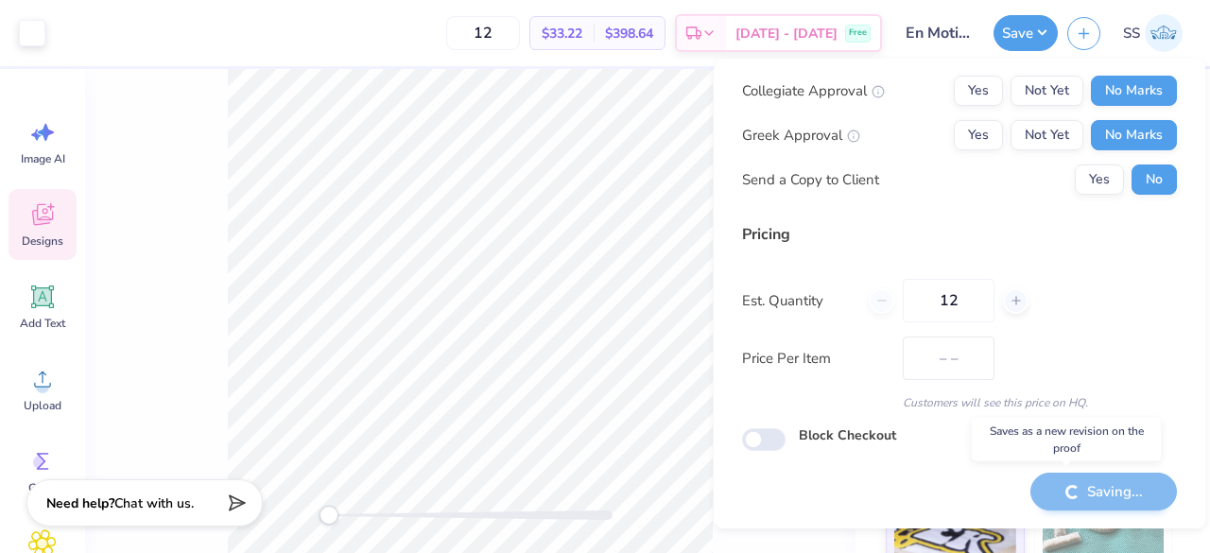
type input "$33.22"
